Goal: Task Accomplishment & Management: Complete application form

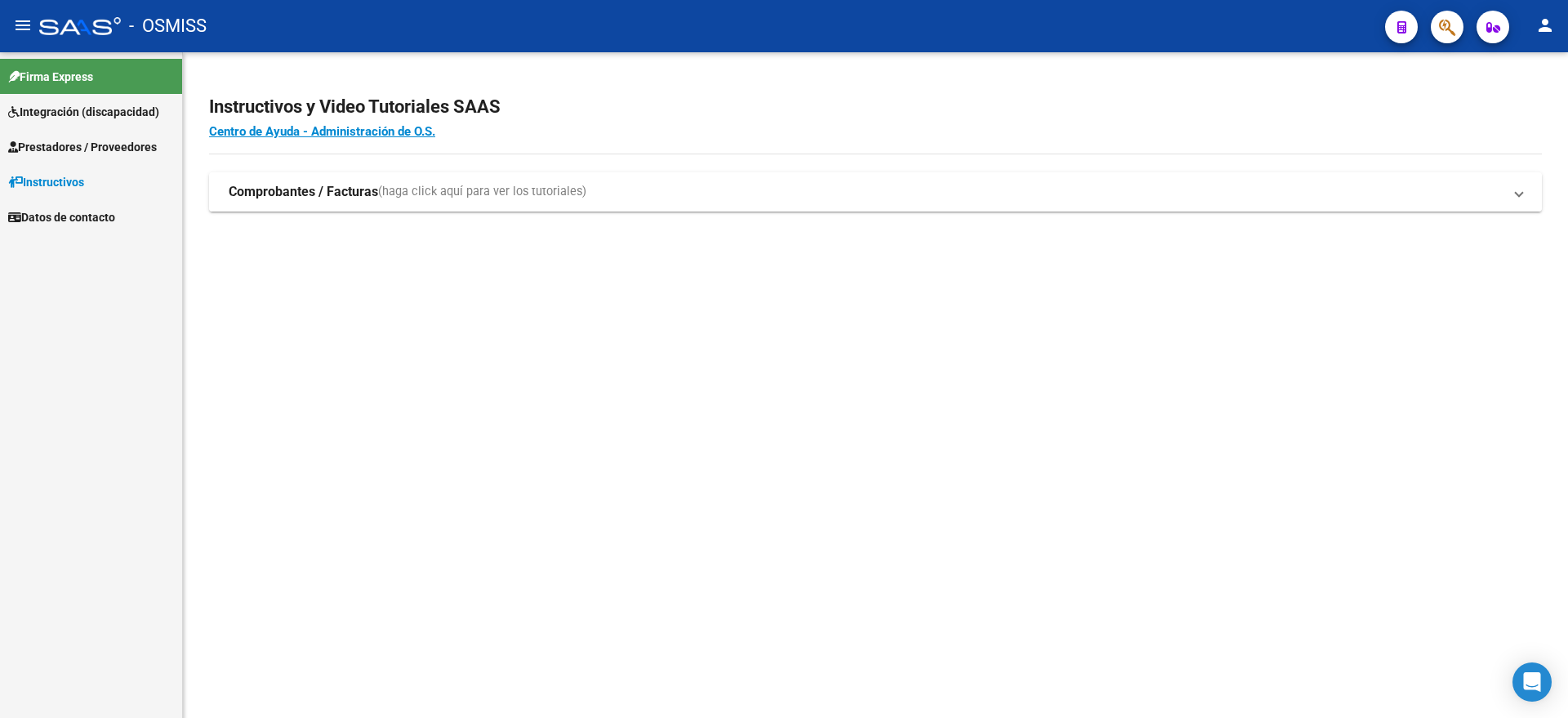
click at [289, 196] on strong "Comprobantes / Facturas" at bounding box center [303, 192] width 149 height 18
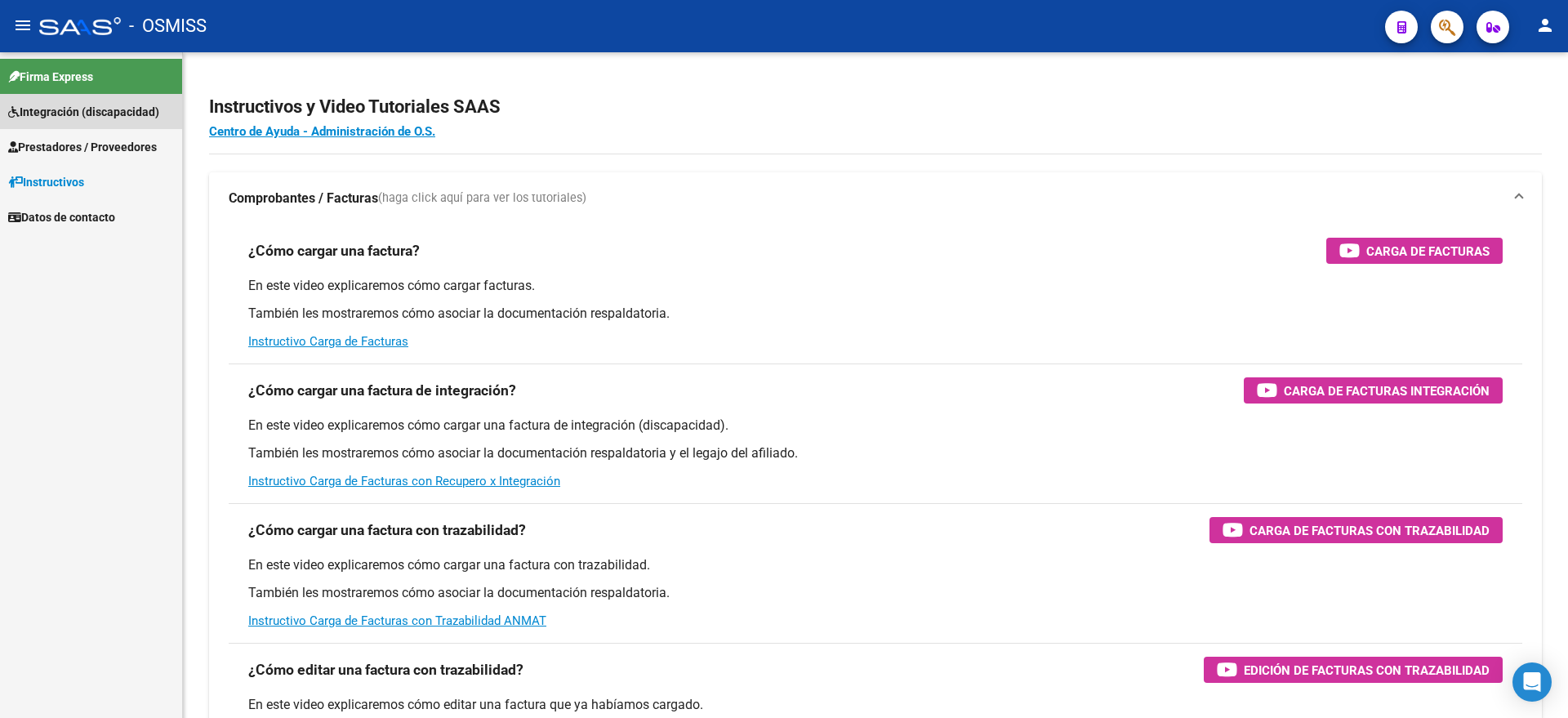
click at [119, 121] on link "Integración (discapacidad)" at bounding box center [91, 111] width 182 height 35
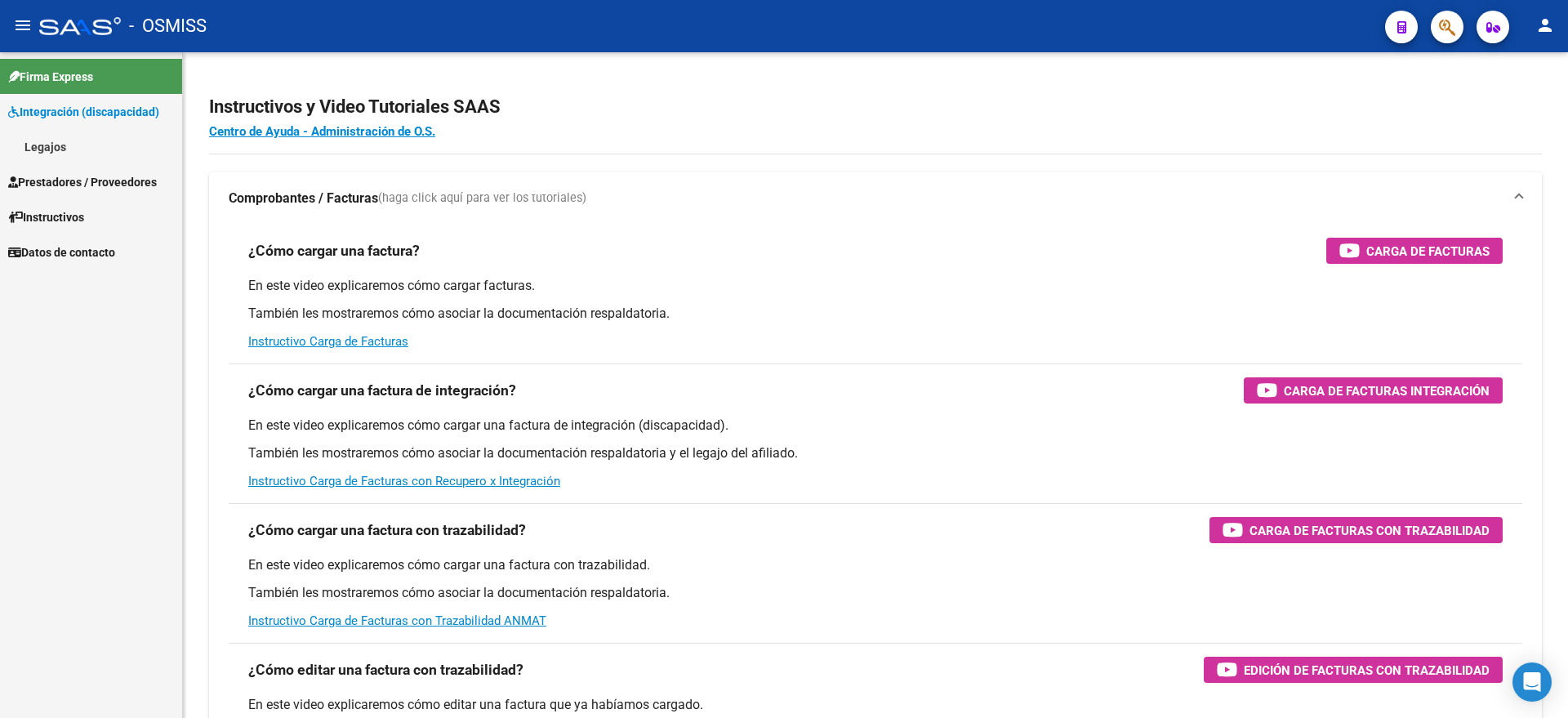
click at [91, 152] on link "Legajos" at bounding box center [91, 147] width 182 height 35
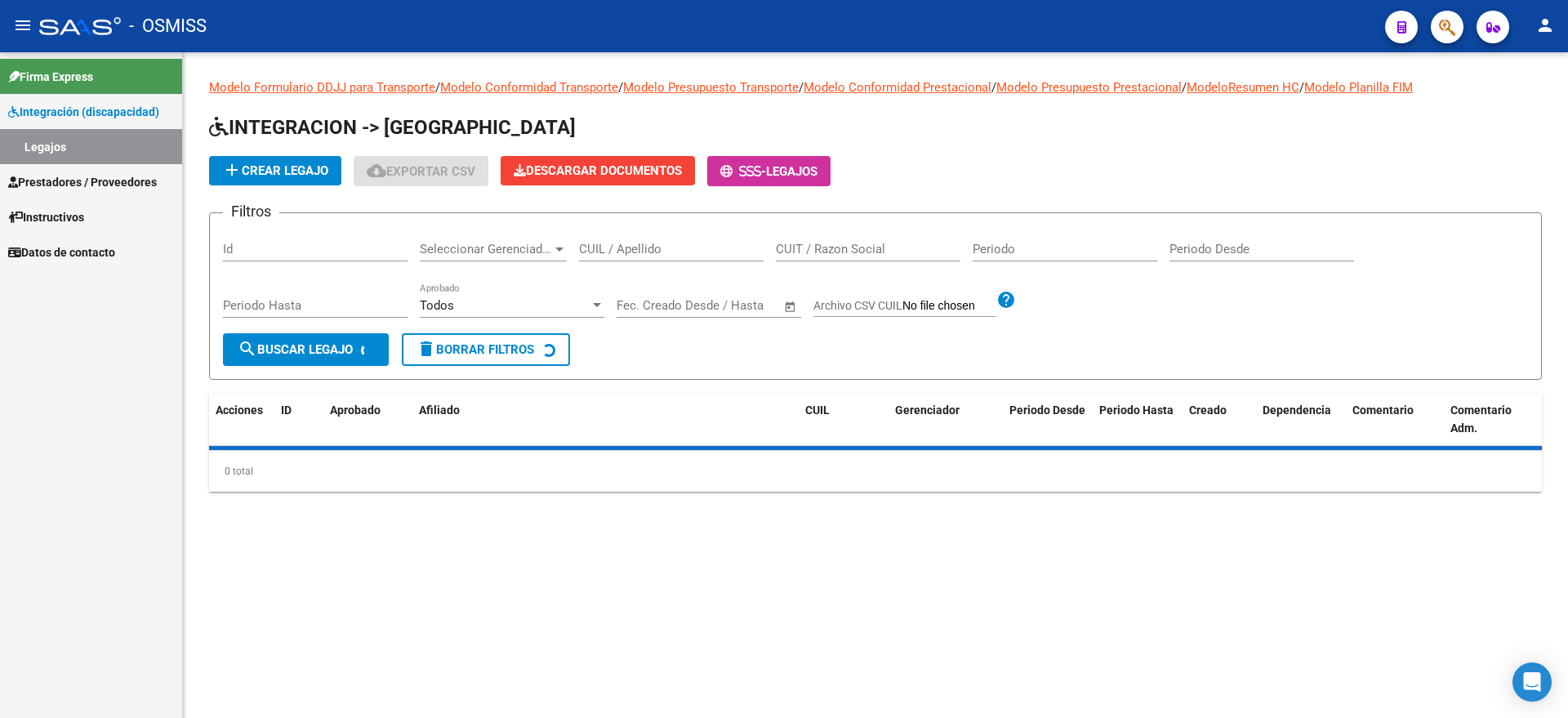
click at [92, 166] on link "Prestadores / Proveedores" at bounding box center [91, 182] width 182 height 35
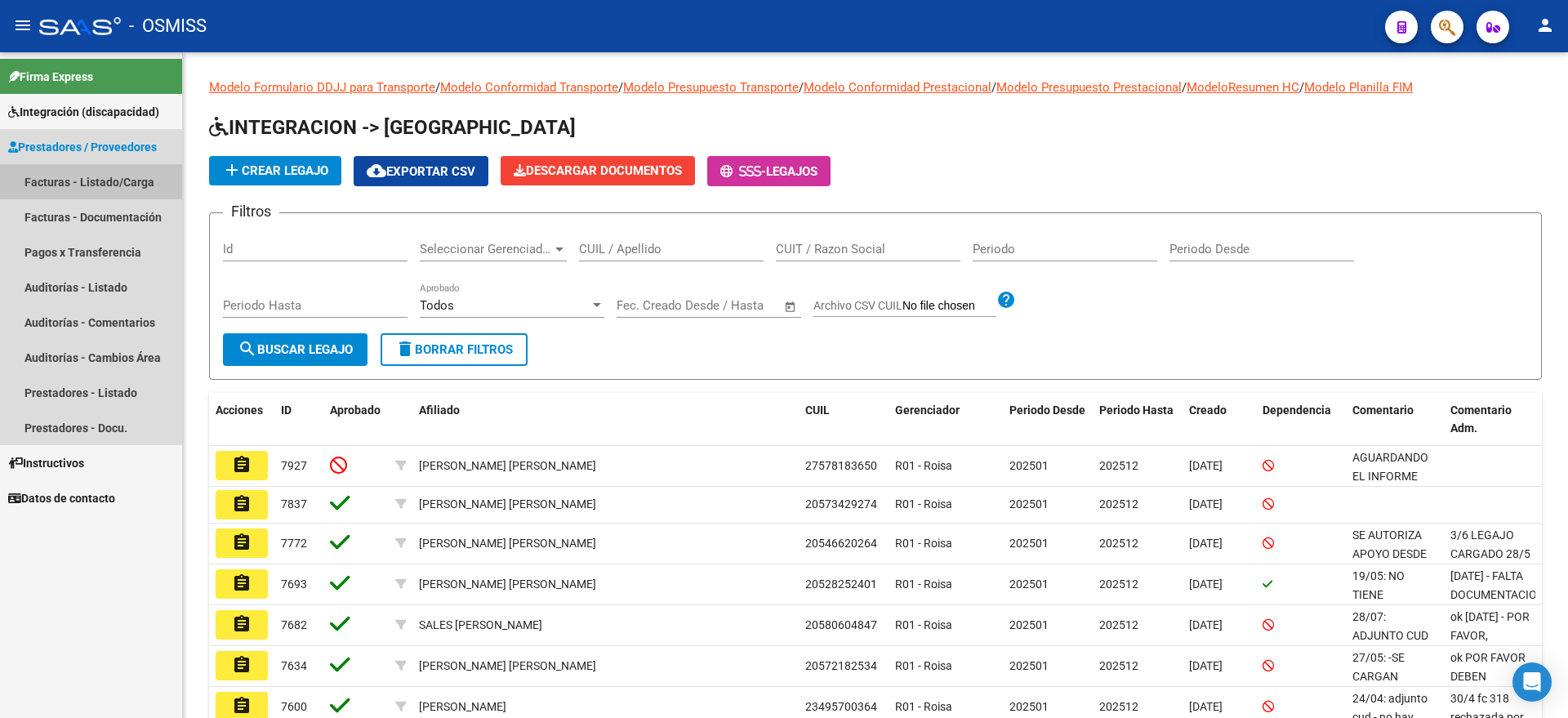
click at [96, 177] on link "Facturas - Listado/Carga" at bounding box center [91, 182] width 182 height 35
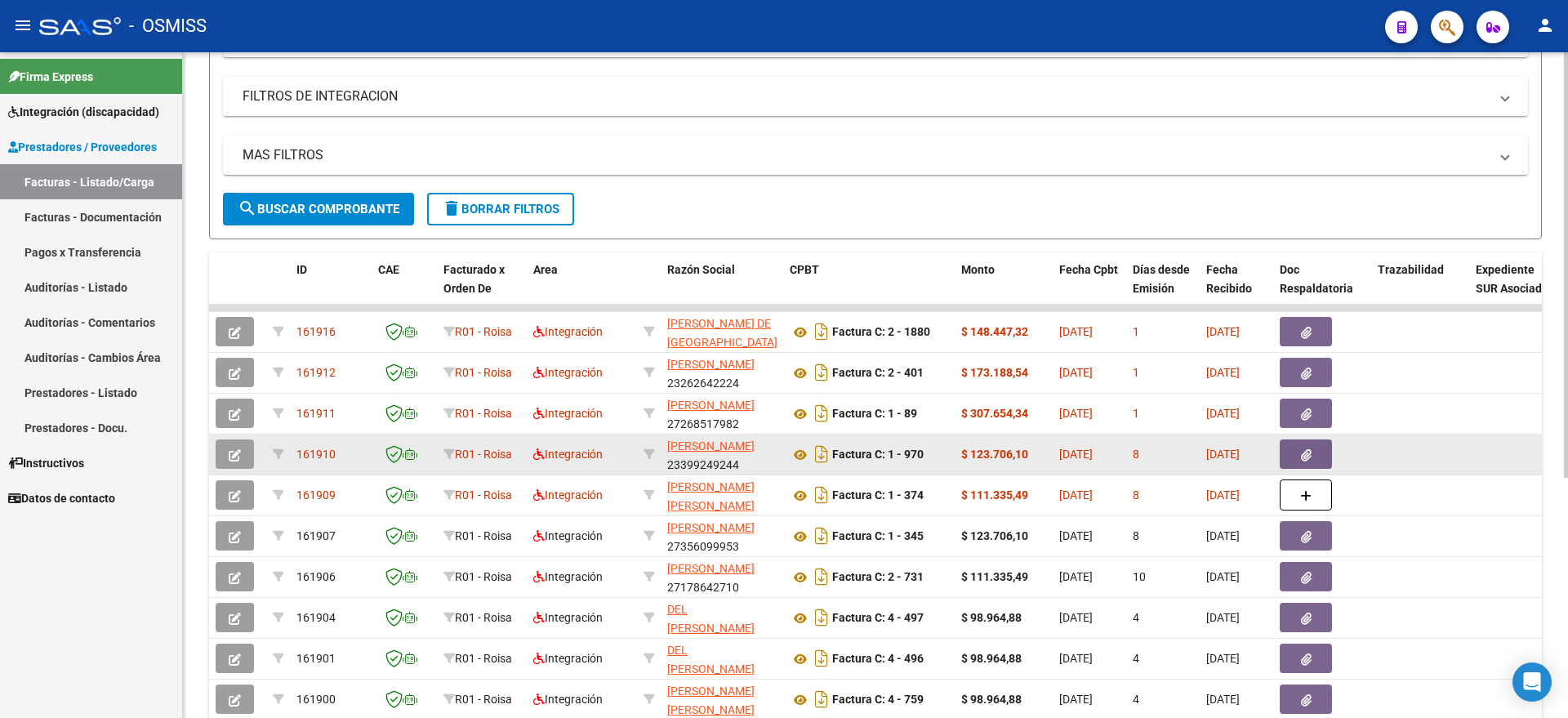
scroll to position [306, 0]
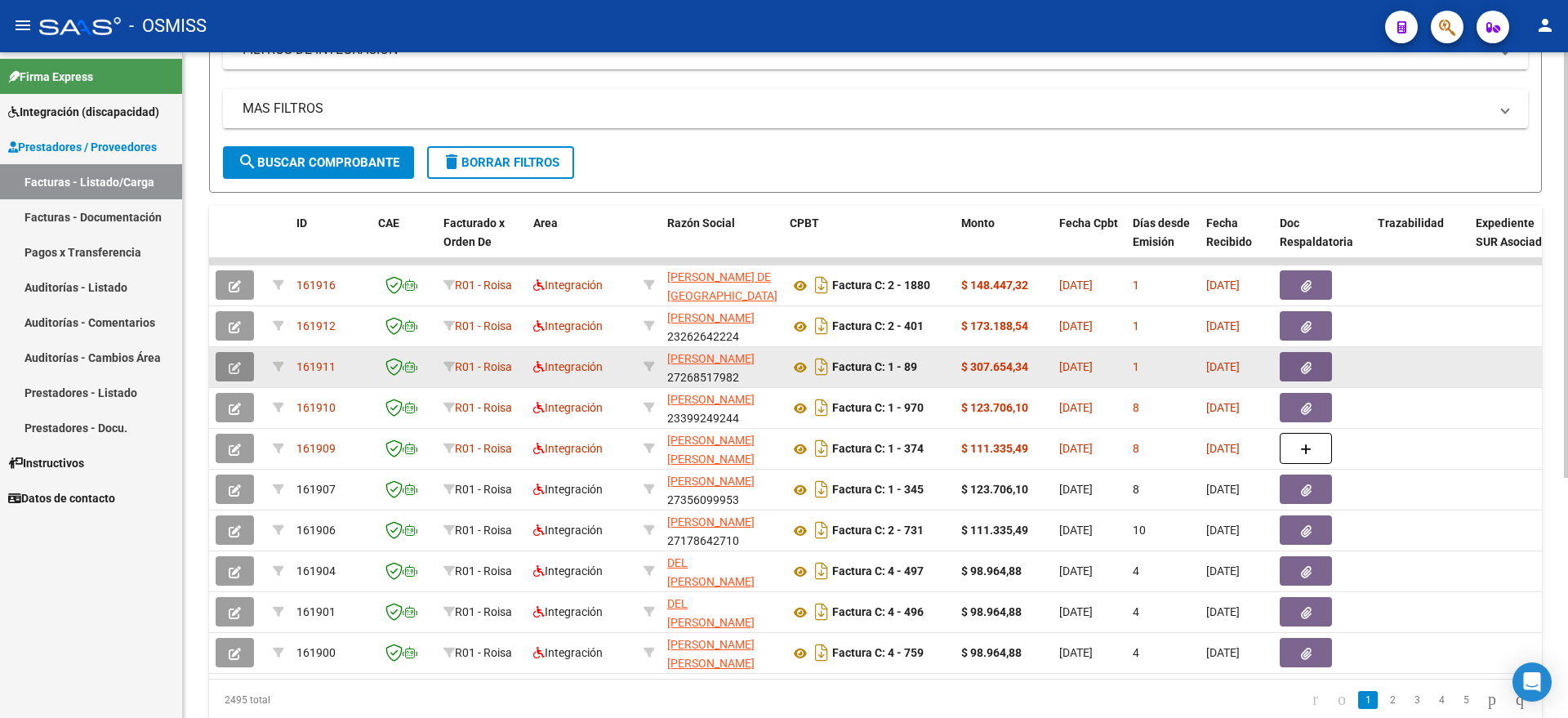
click at [233, 372] on icon "button" at bounding box center [235, 368] width 12 height 12
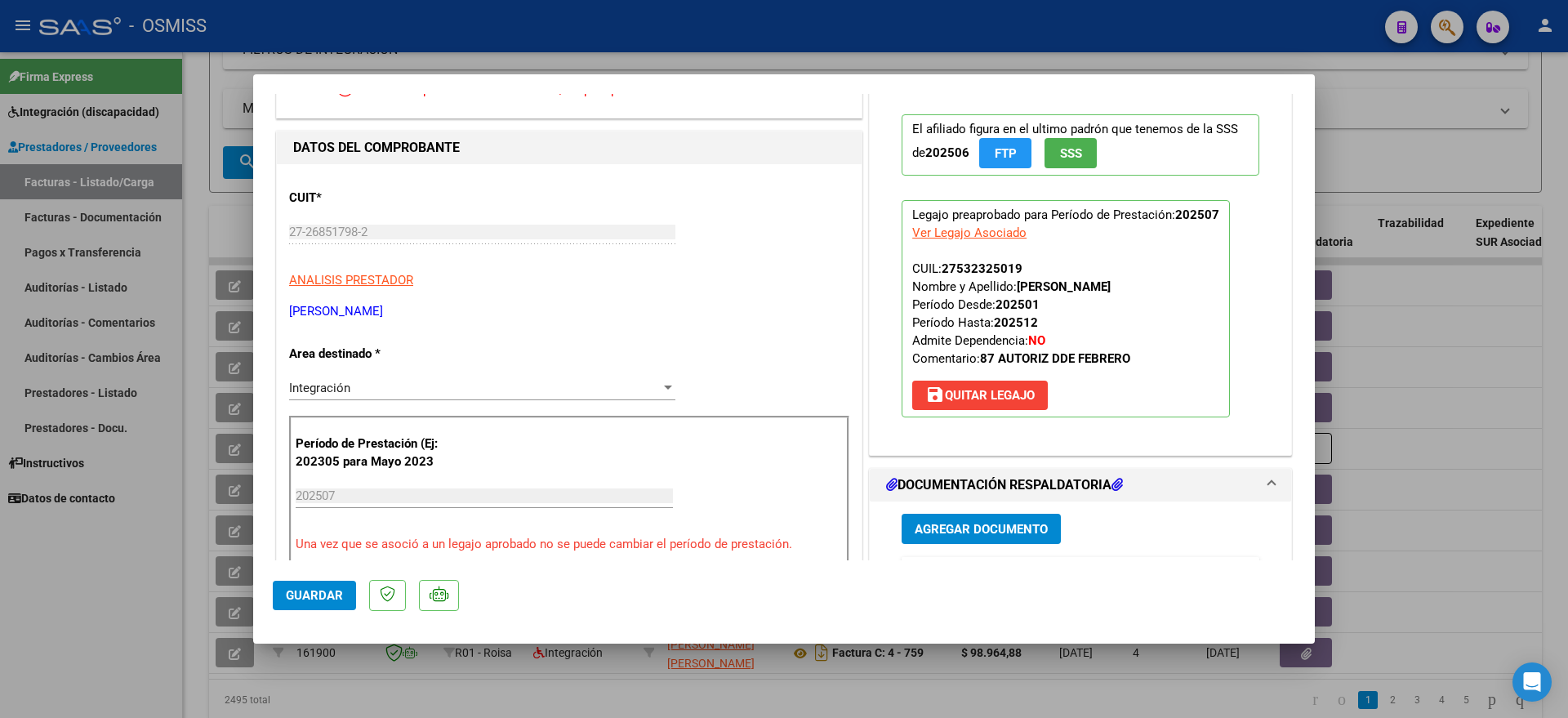
scroll to position [204, 0]
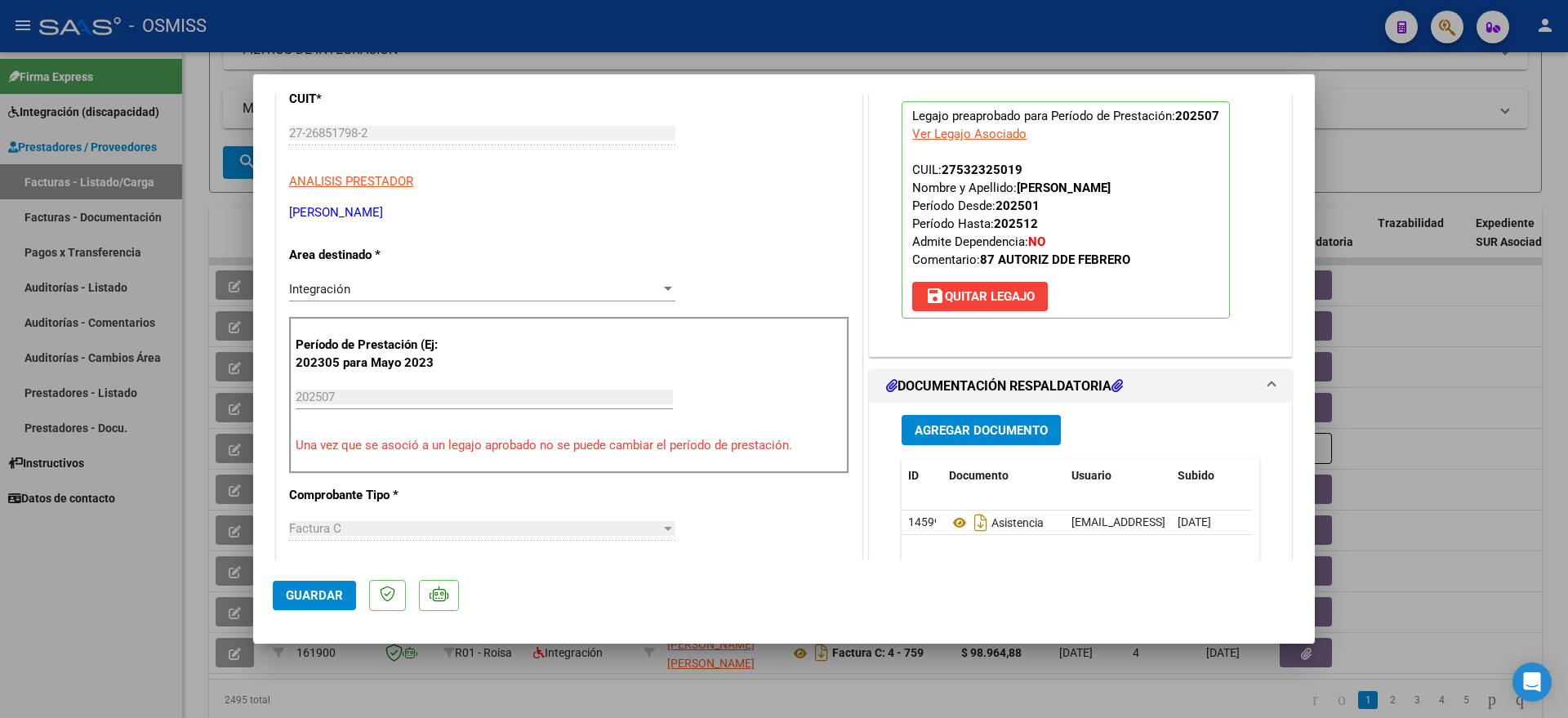
click at [971, 431] on span "Agregar Documento" at bounding box center [981, 430] width 133 height 15
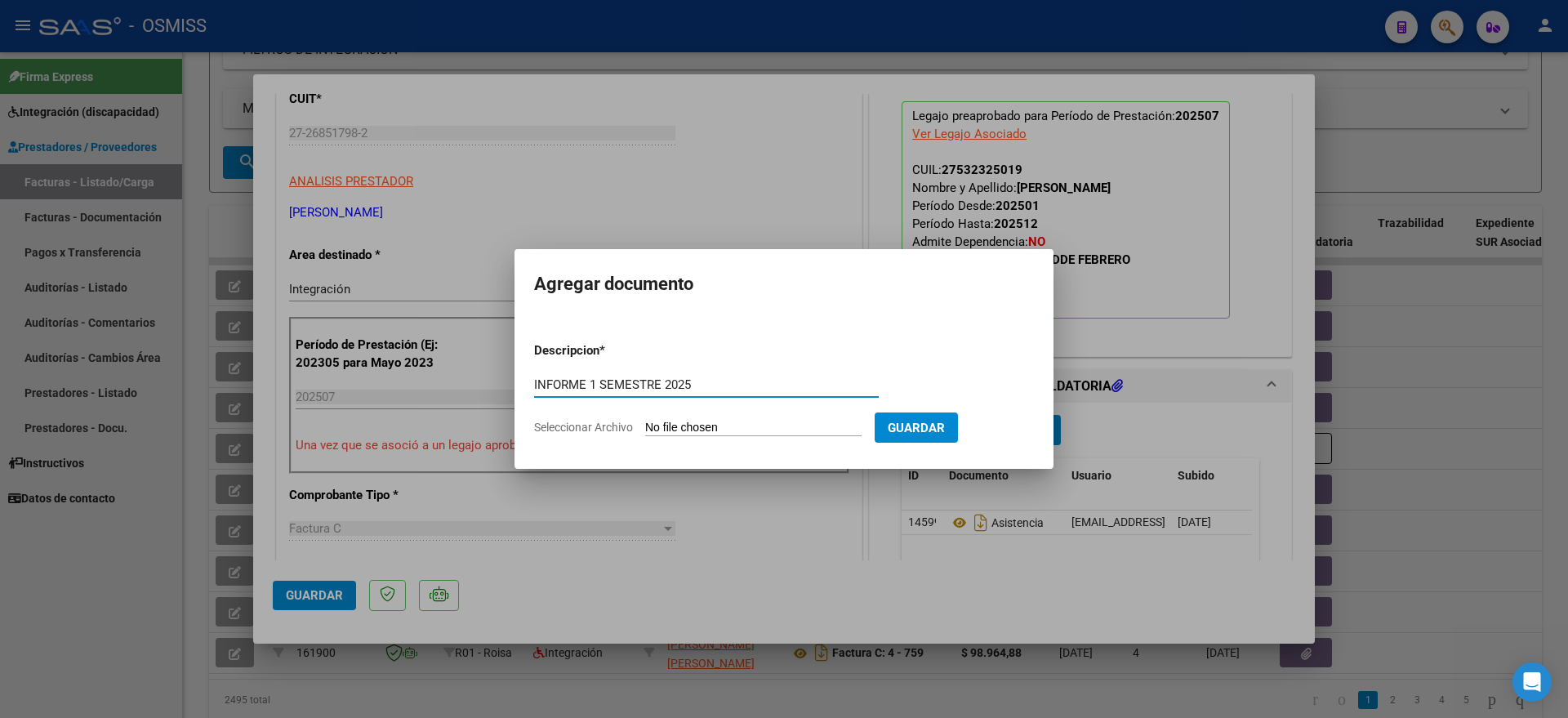
type input "INFORME 1 SEMESTRE 2025"
click at [746, 424] on input "Seleccionar Archivo" at bounding box center [753, 428] width 217 height 16
type input "C:\fakepath\ESPINOLALUZMILAINFORMEVOLJULIO25MODMAEAPOYO.pdf"
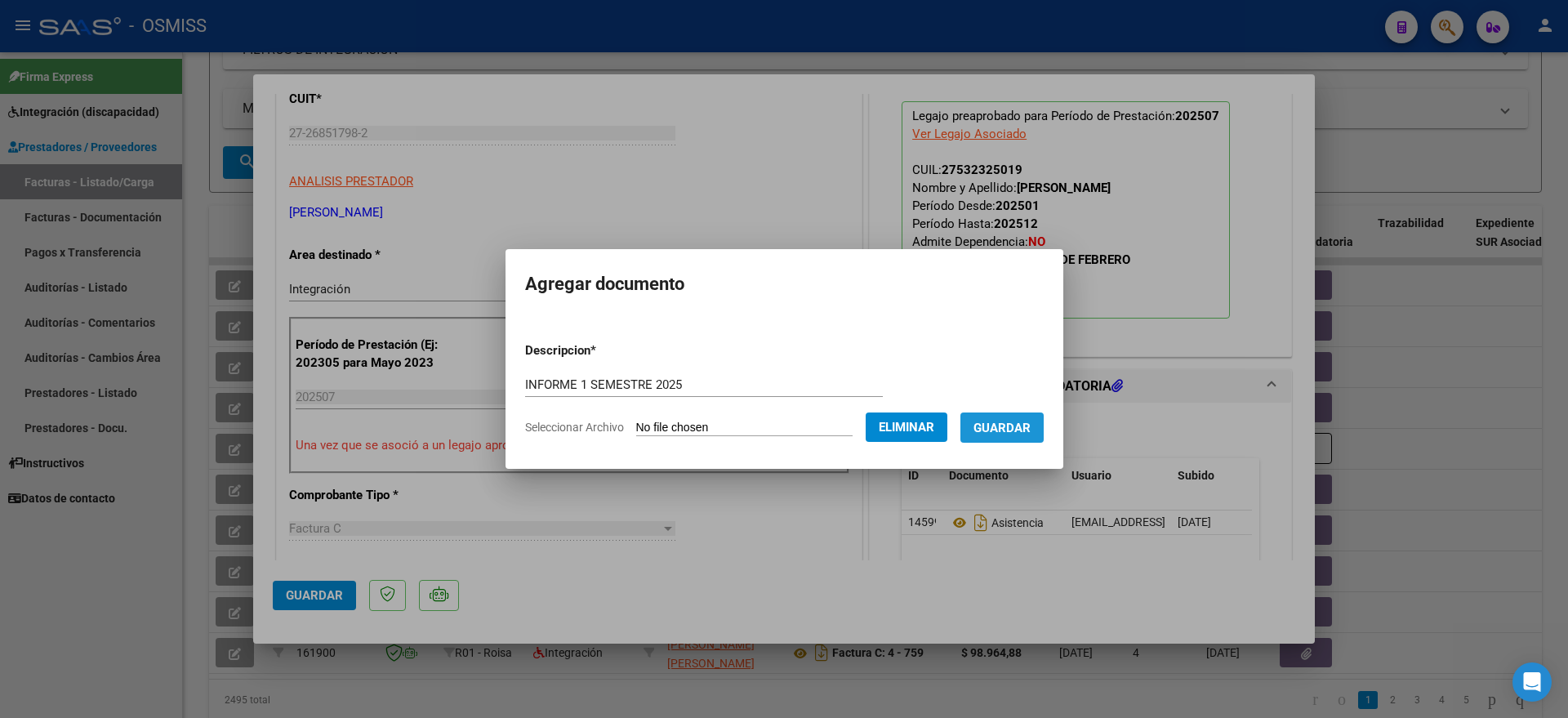
click at [1030, 428] on span "Guardar" at bounding box center [1002, 427] width 57 height 15
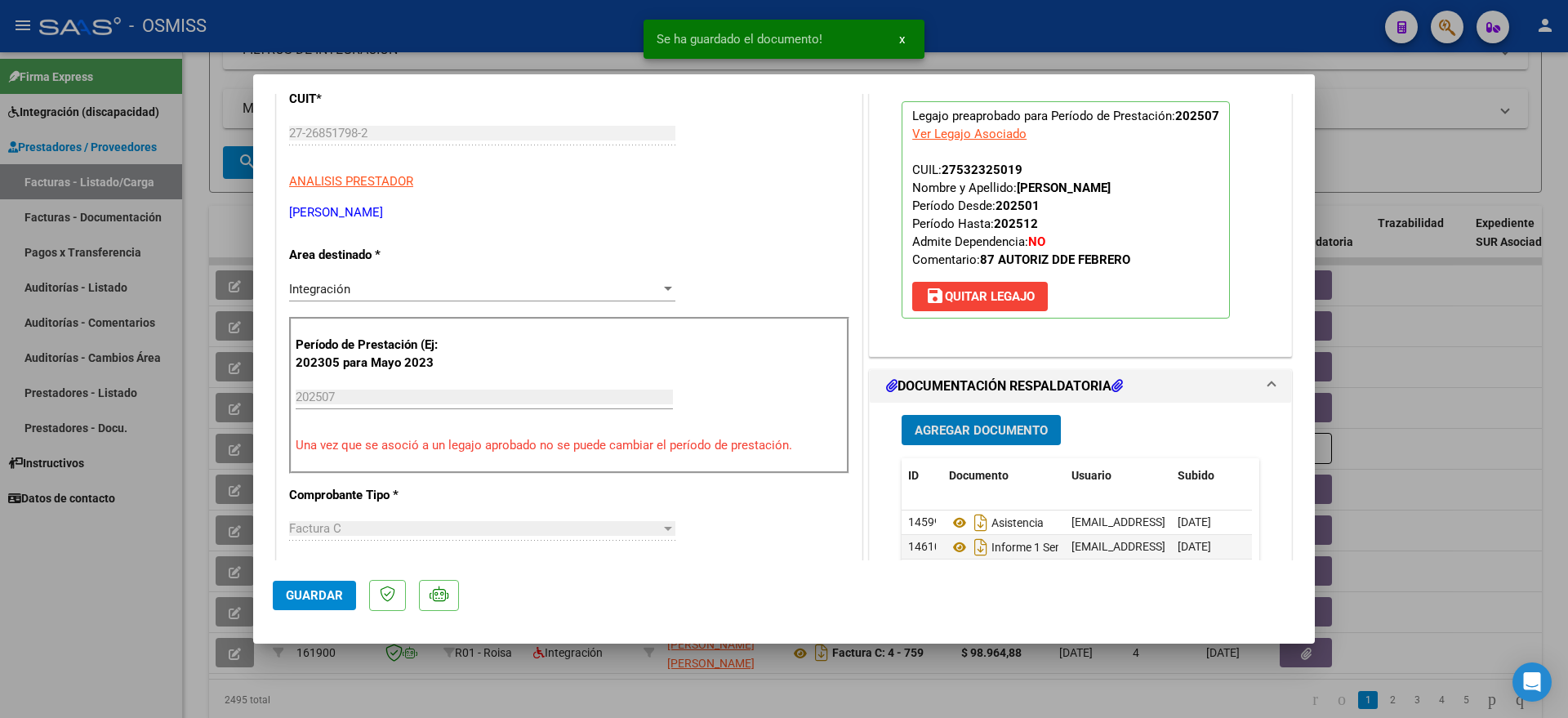
click at [314, 595] on span "Guardar" at bounding box center [314, 595] width 57 height 15
click at [115, 612] on div at bounding box center [784, 359] width 1568 height 718
type input "$ 0,00"
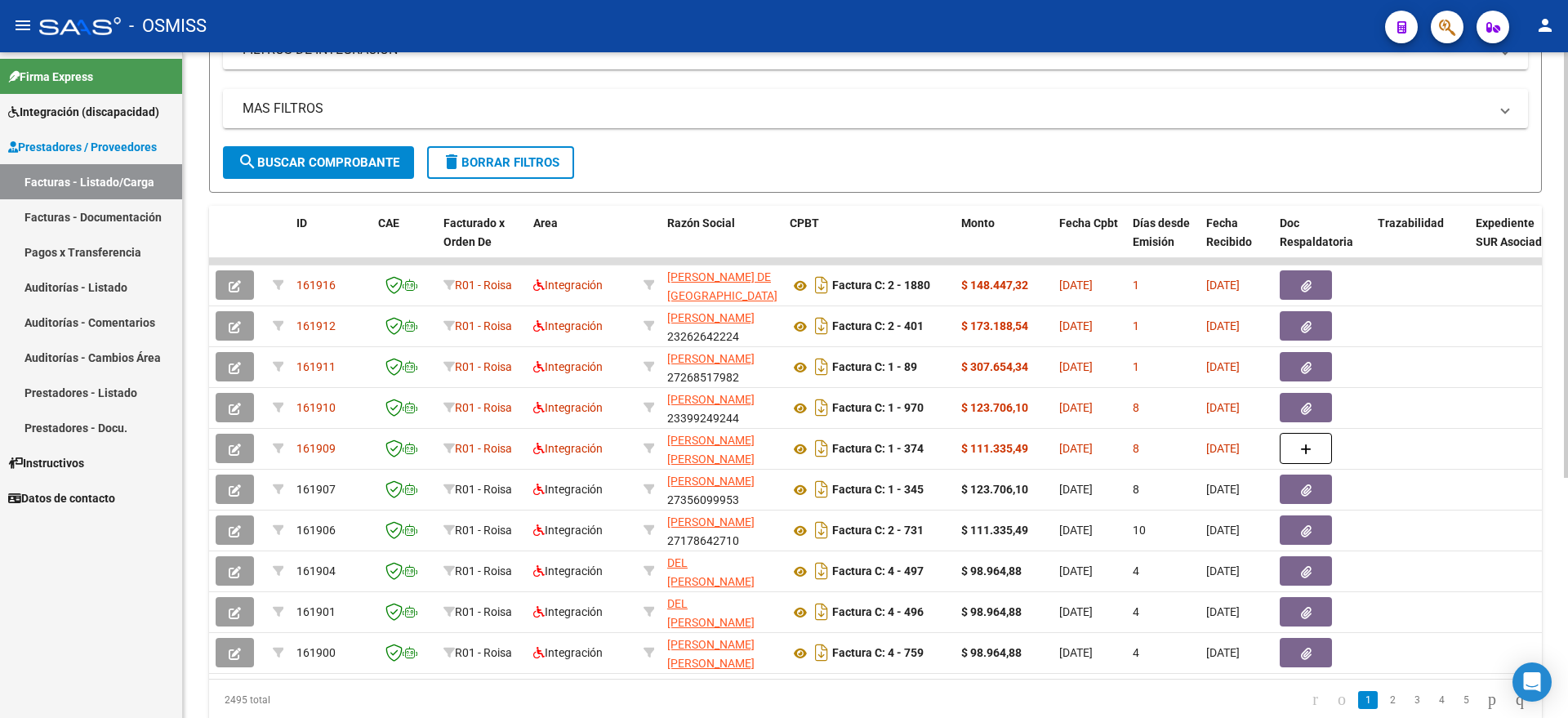
scroll to position [102, 0]
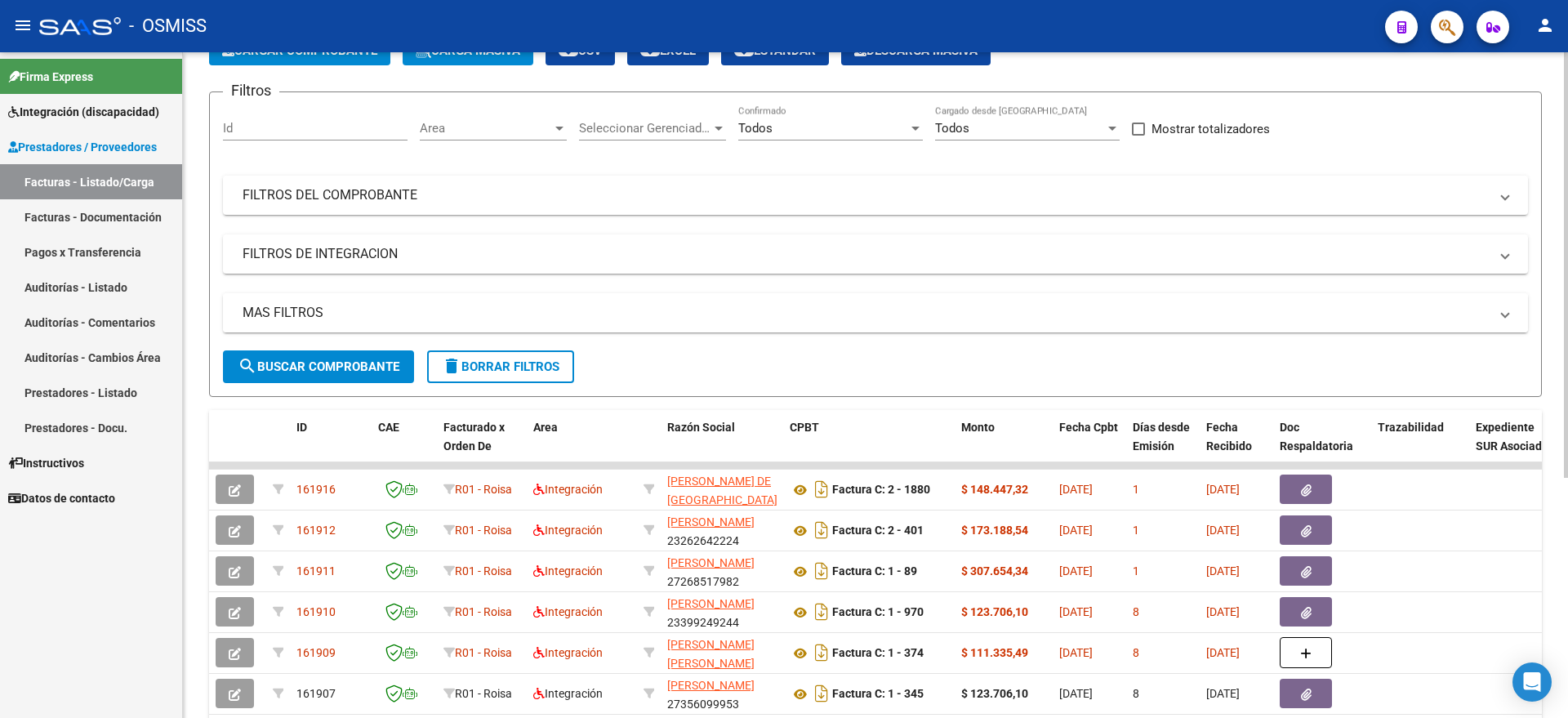
click at [342, 303] on mat-panel-title "MAS FILTROS" at bounding box center [865, 312] width 1246 height 18
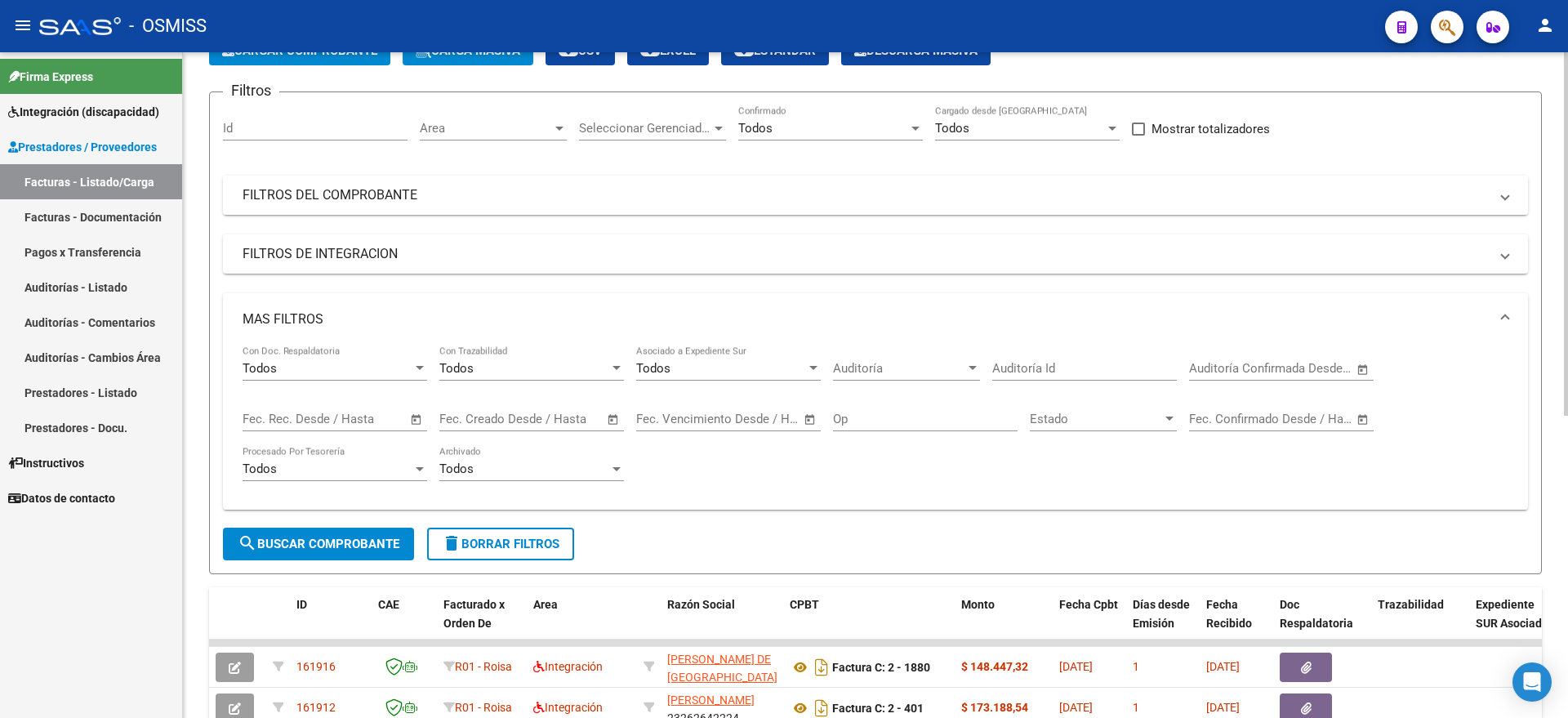
click at [370, 201] on mat-panel-title "FILTROS DEL COMPROBANTE" at bounding box center [865, 195] width 1246 height 18
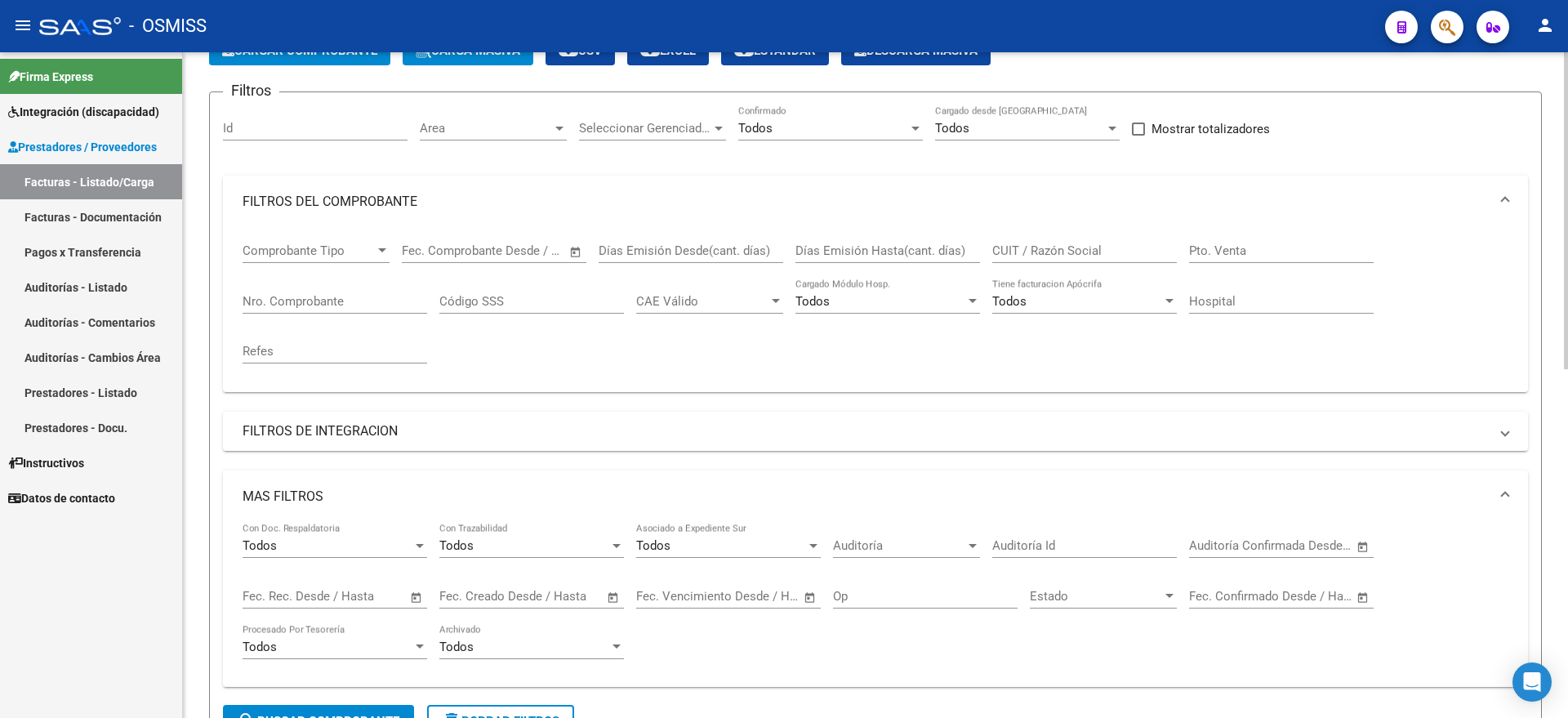
click at [313, 204] on mat-panel-title "FILTROS DEL COMPROBANTE" at bounding box center [865, 202] width 1246 height 18
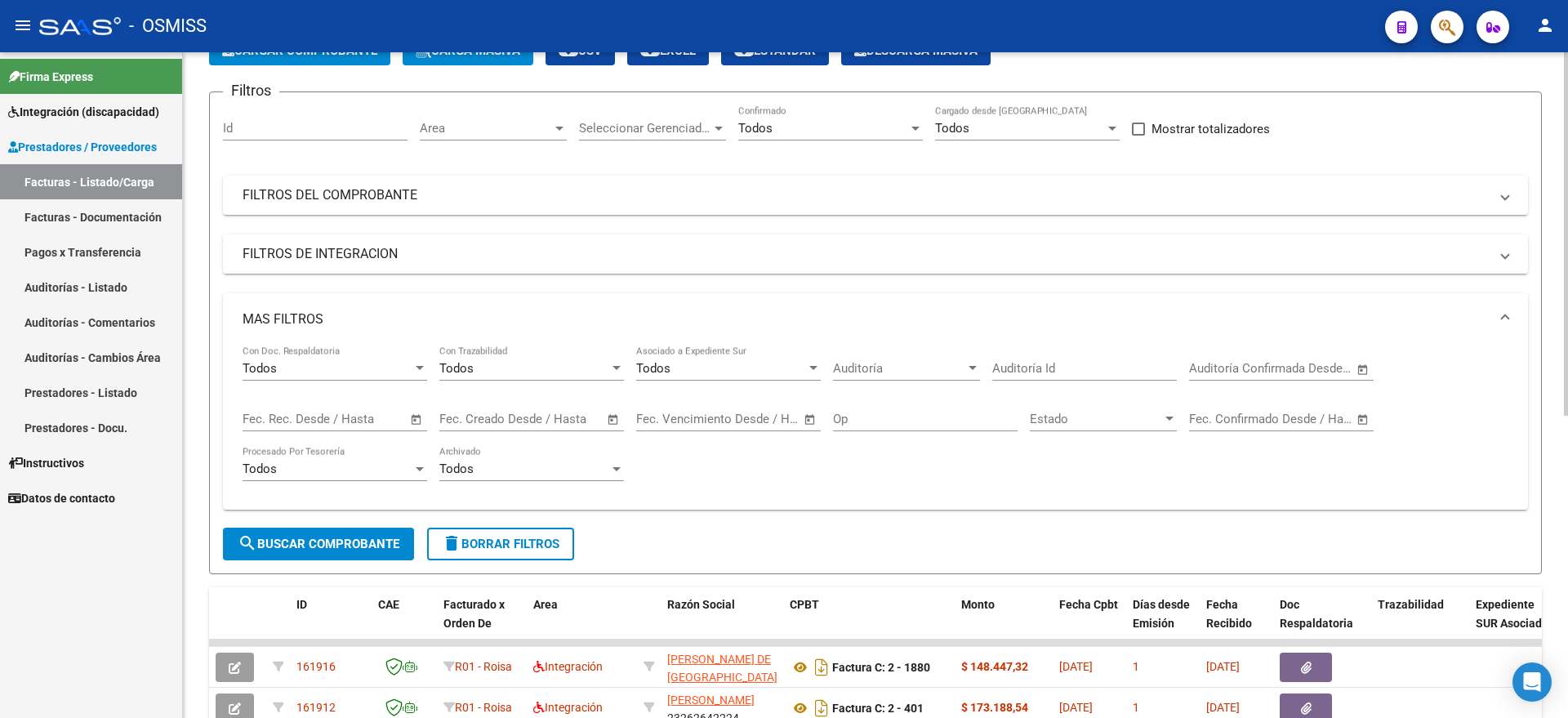
click at [336, 255] on mat-panel-title "FILTROS DE INTEGRACION" at bounding box center [865, 254] width 1246 height 18
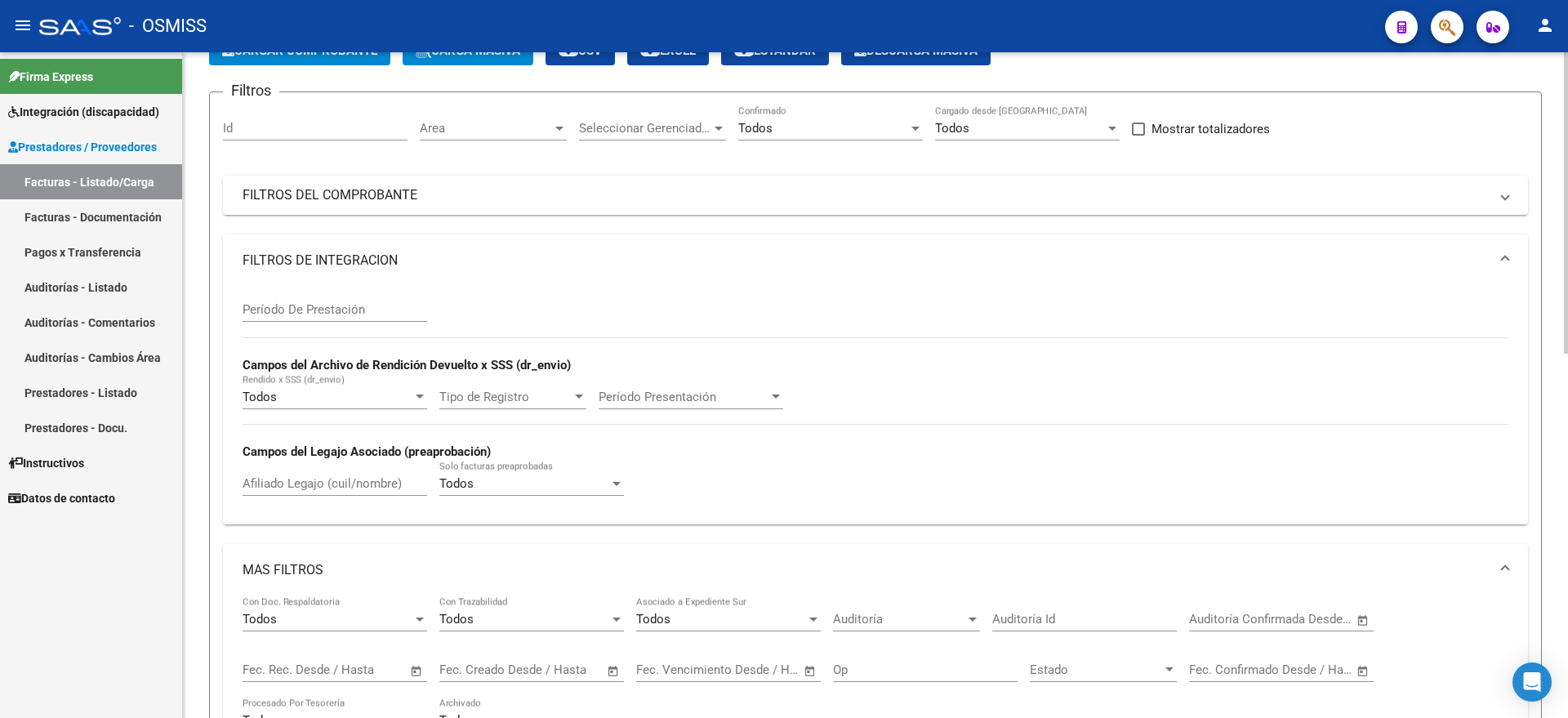
click at [324, 488] on input "Afiliado Legajo (cuil/nombre)" at bounding box center [334, 483] width 185 height 15
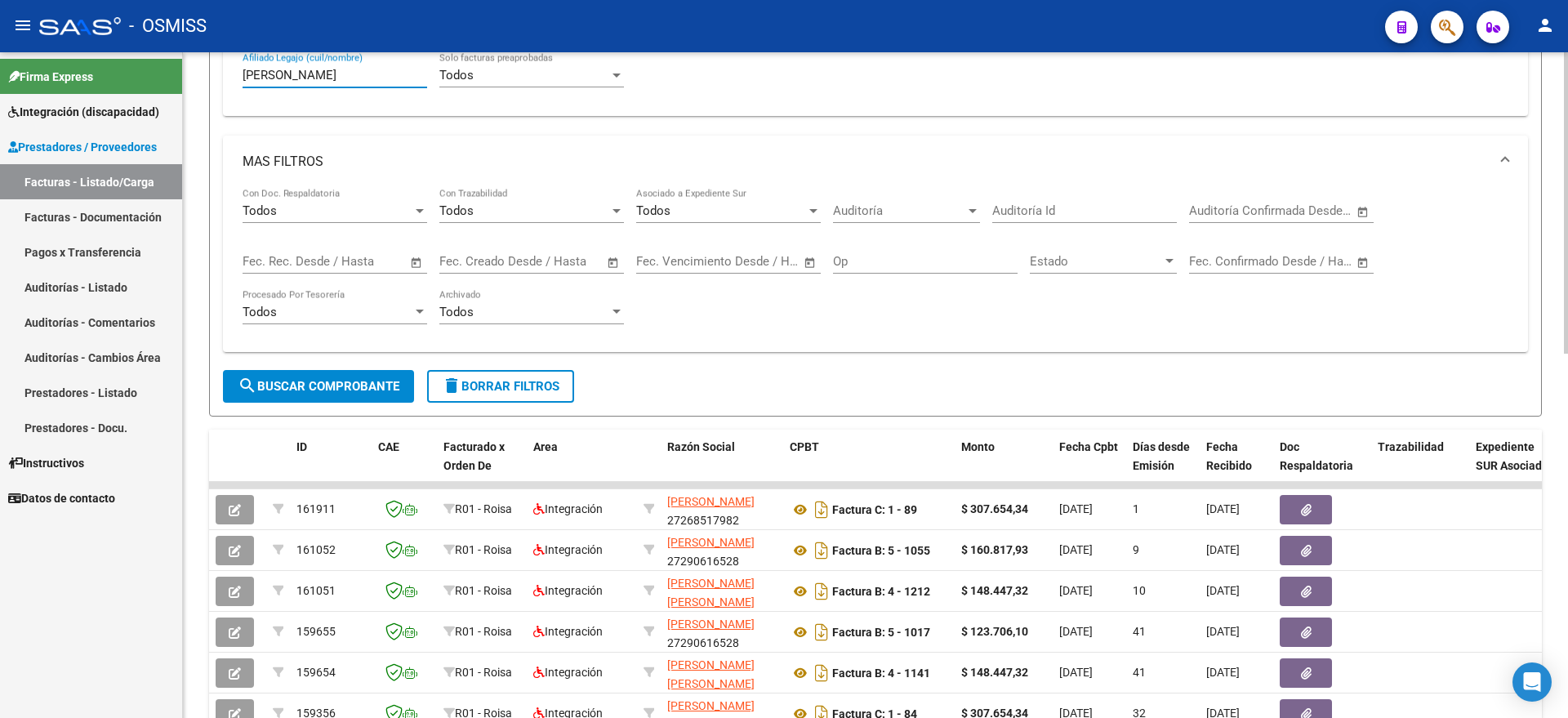
scroll to position [612, 0]
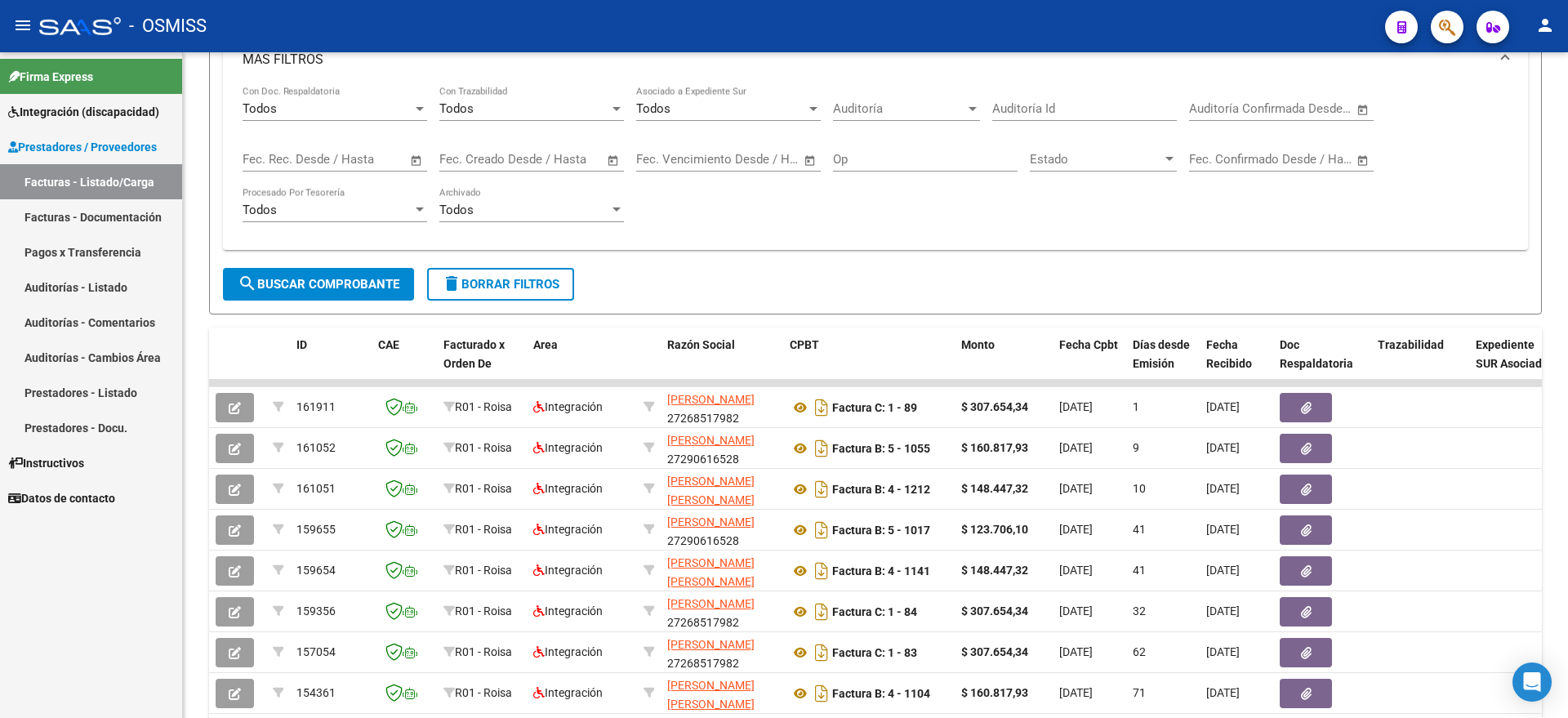
type input "[PERSON_NAME]"
